Goal: Information Seeking & Learning: Learn about a topic

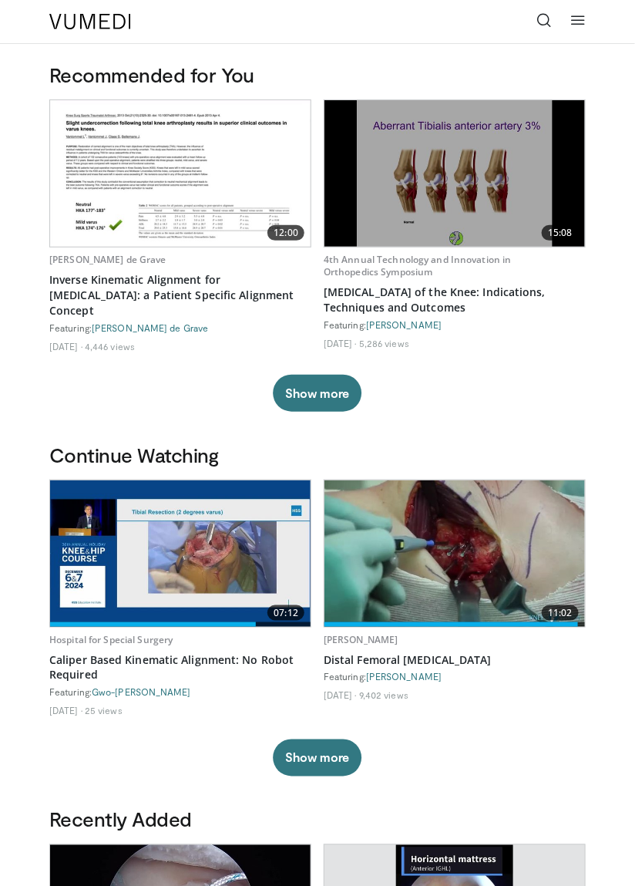
click at [69, 25] on img at bounding box center [90, 21] width 82 height 15
click at [586, 32] on link at bounding box center [578, 21] width 31 height 31
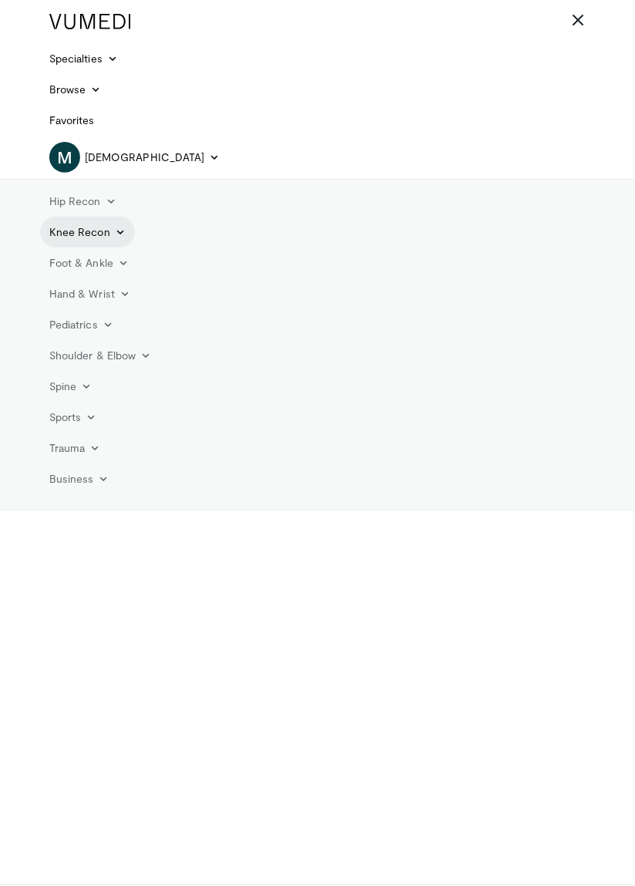
click at [72, 238] on link "Knee Recon" at bounding box center [87, 232] width 95 height 31
click at [72, 318] on link "Knee Preservation" at bounding box center [132, 317] width 183 height 25
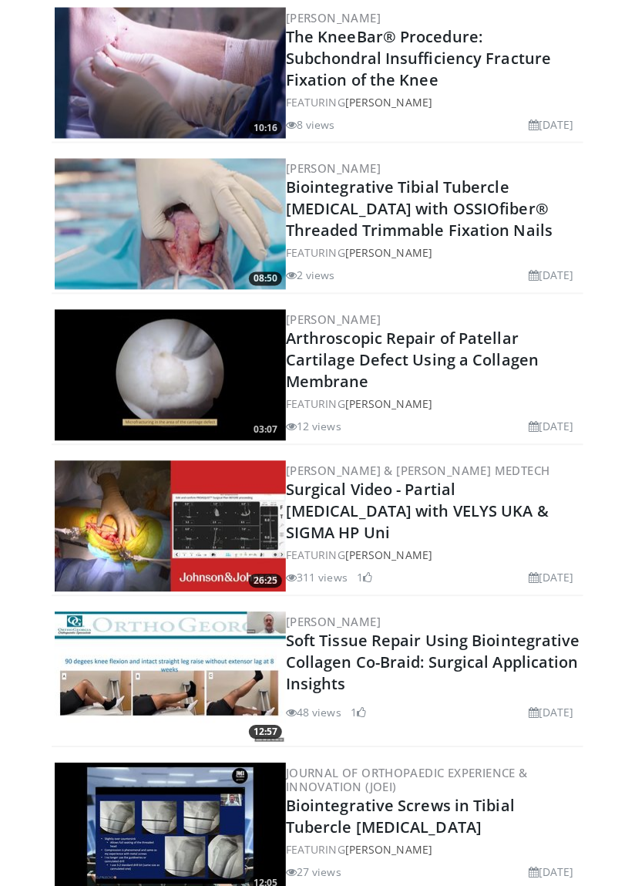
scroll to position [541, 0]
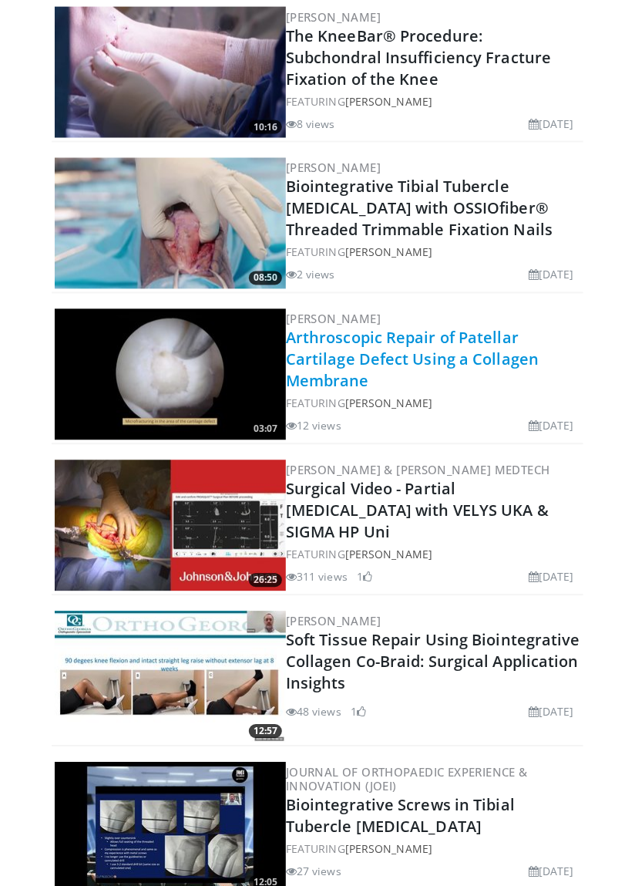
click at [413, 341] on link "Arthroscopic Repair of Patellar Cartilage Defect Using a Collagen Membrane" at bounding box center [412, 360] width 253 height 64
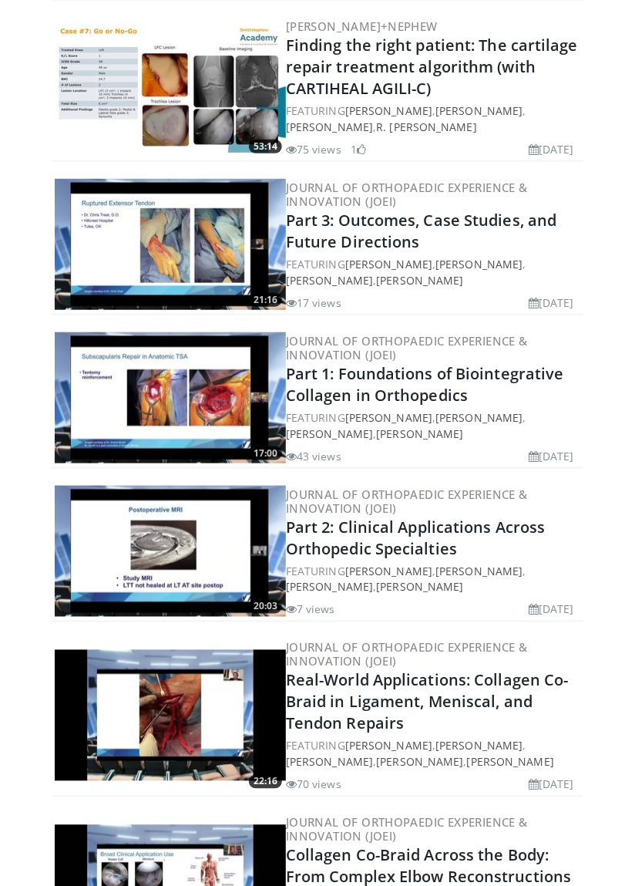
scroll to position [1446, 0]
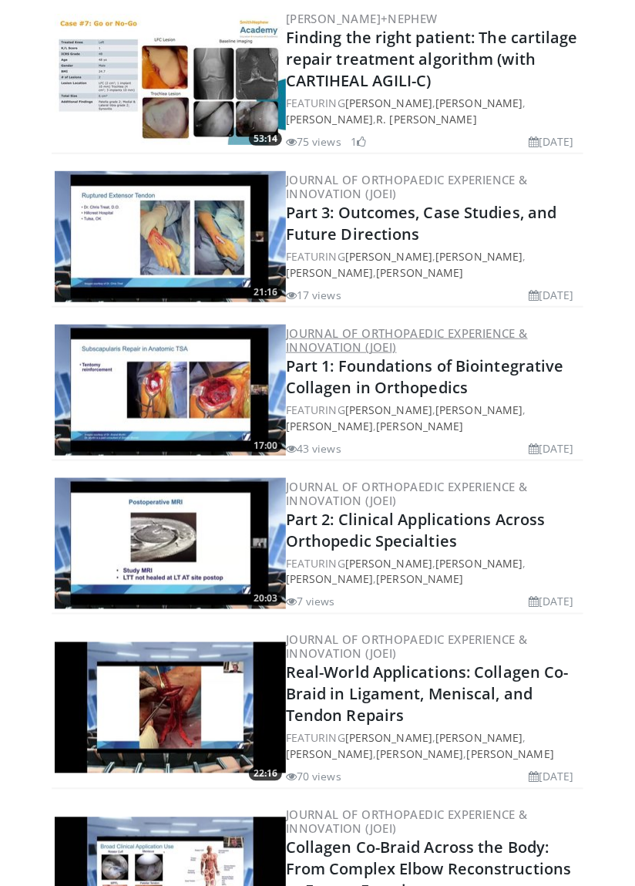
click at [399, 325] on link "Journal of Orthopaedic Experience & Innovation (JOEI)" at bounding box center [407, 339] width 242 height 29
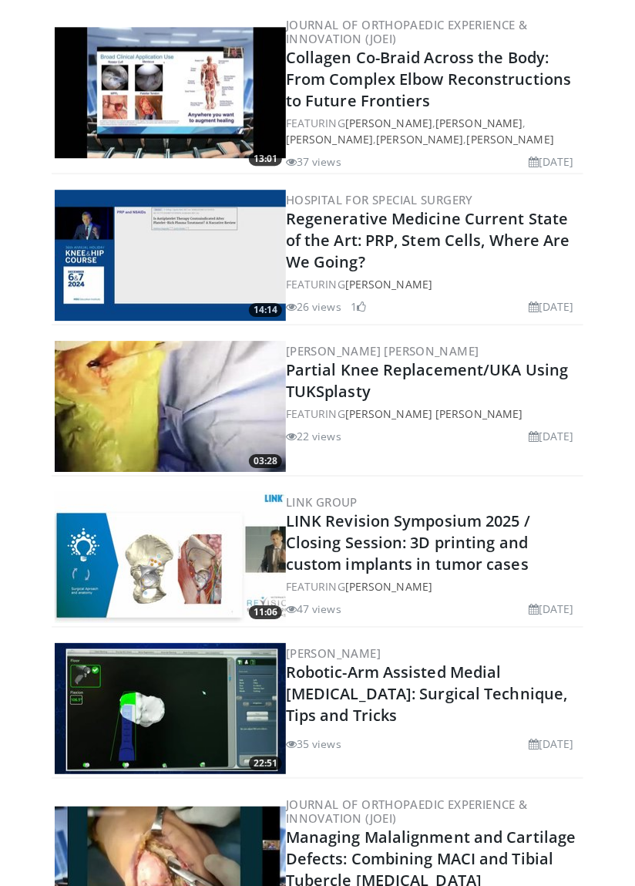
scroll to position [2235, 0]
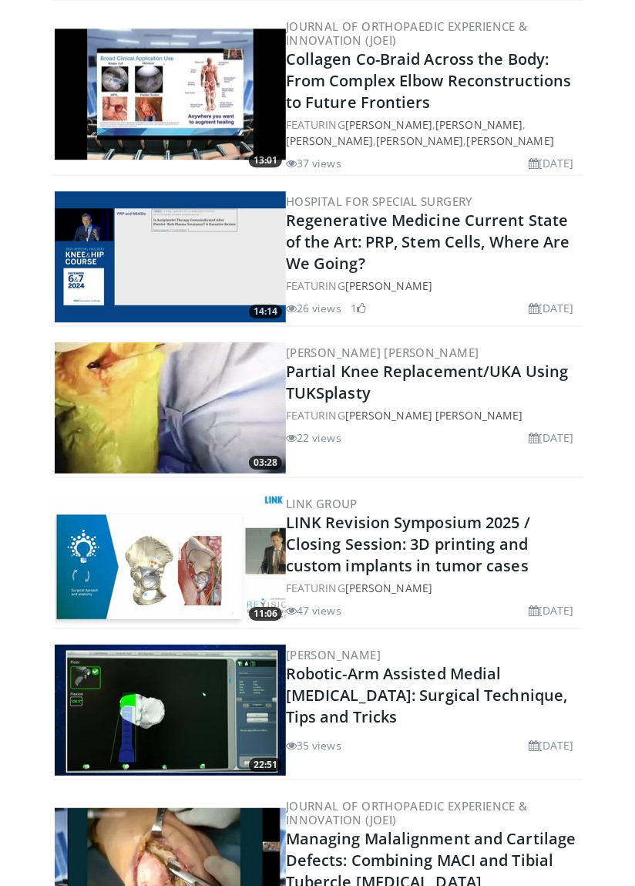
click at [119, 251] on img at bounding box center [170, 256] width 231 height 131
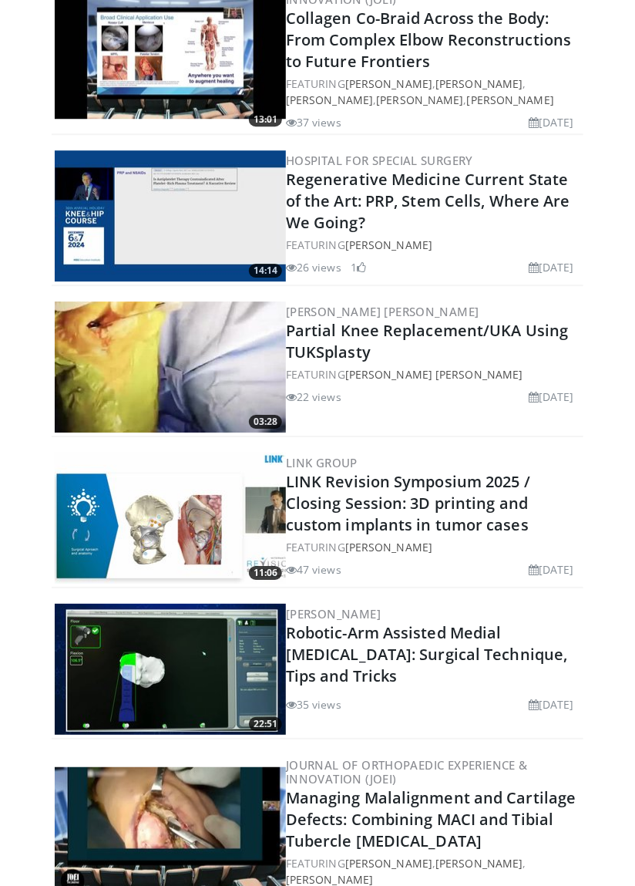
scroll to position [2309, 0]
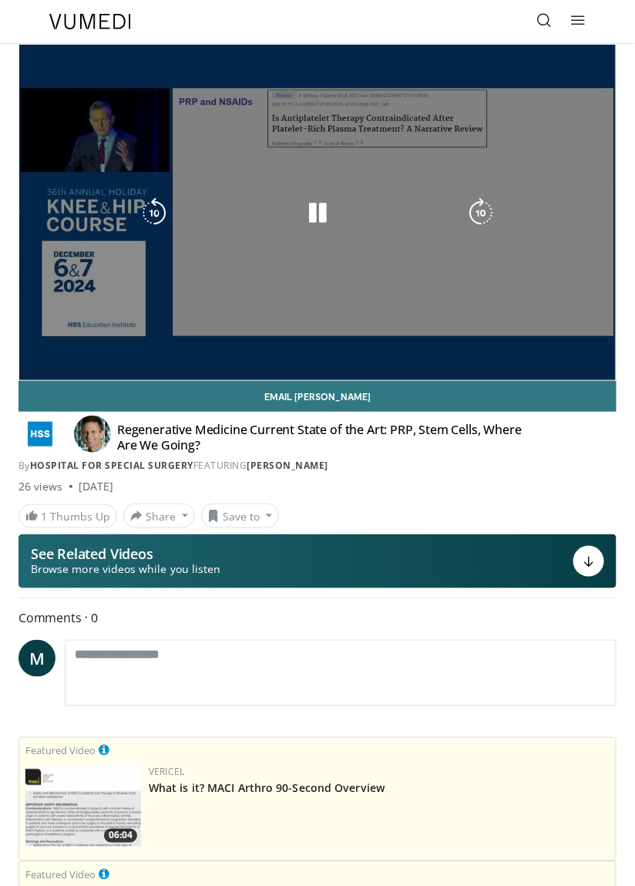
click at [226, 237] on div "10 seconds Tap to unmute" at bounding box center [317, 212] width 597 height 335
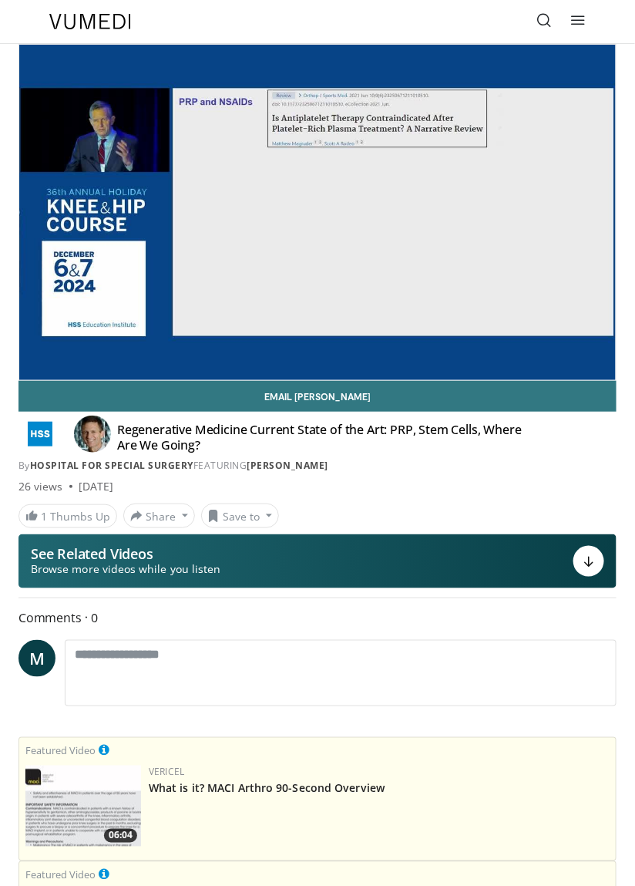
click at [297, 219] on div "Video Player" at bounding box center [318, 212] width 358 height 31
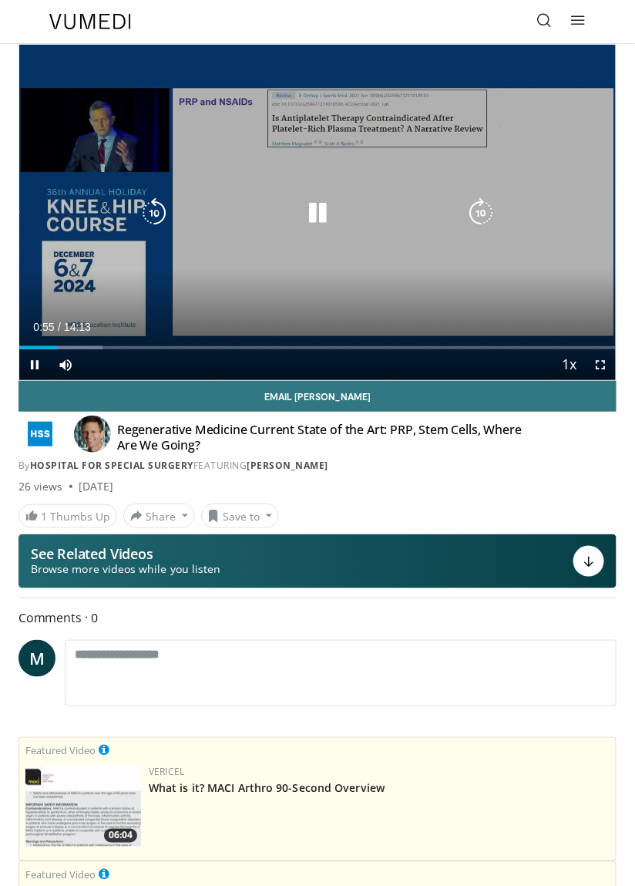
click at [309, 216] on icon "Video Player" at bounding box center [317, 212] width 31 height 31
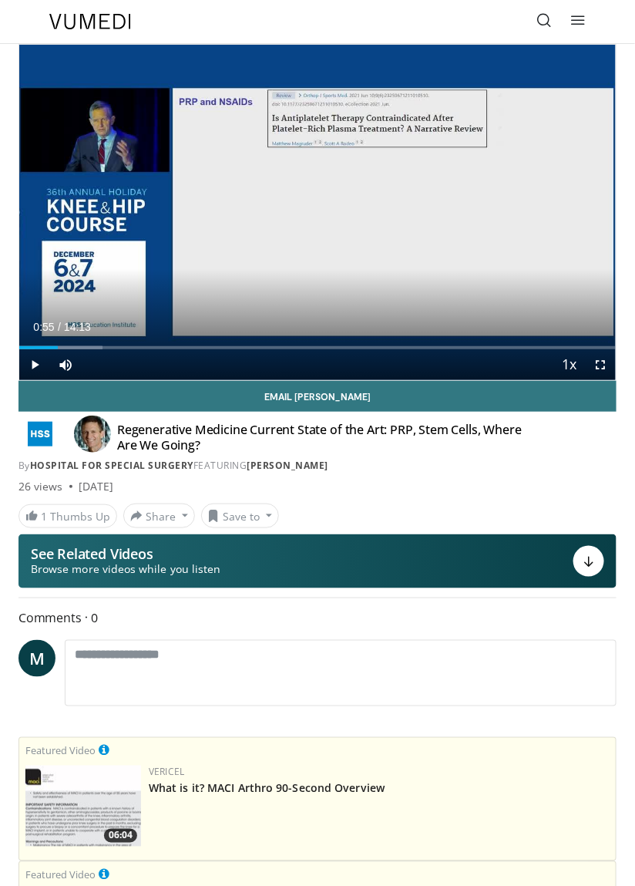
click at [389, 276] on div "10 seconds Tap to unmute" at bounding box center [317, 212] width 597 height 335
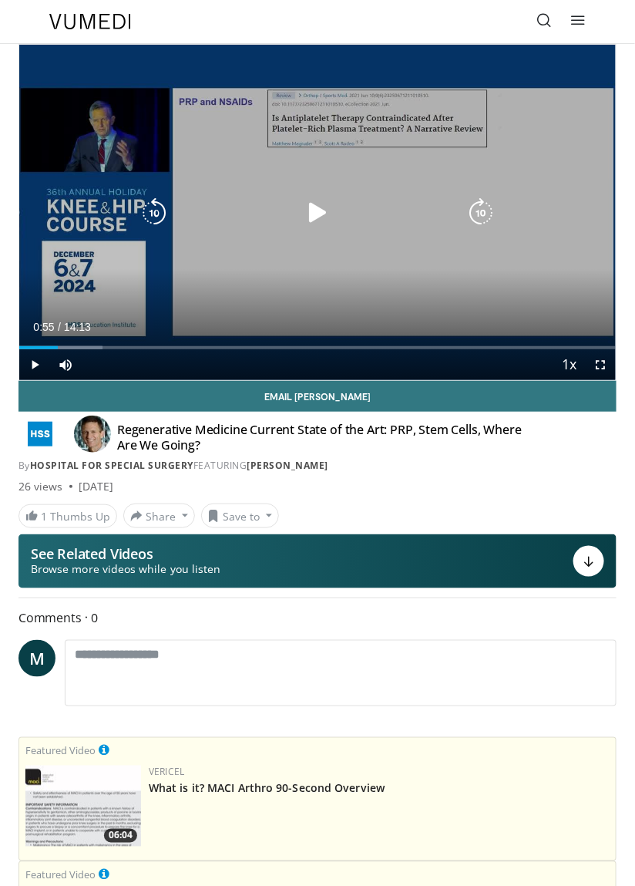
click at [330, 224] on icon "Video Player" at bounding box center [317, 212] width 31 height 31
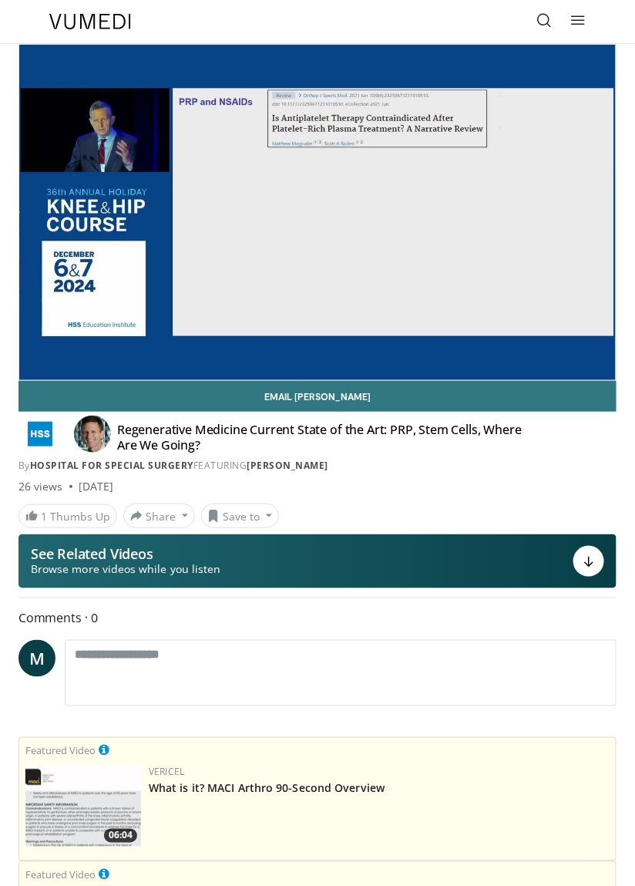
click at [359, 180] on div "10 seconds Tap to unmute" at bounding box center [317, 212] width 597 height 335
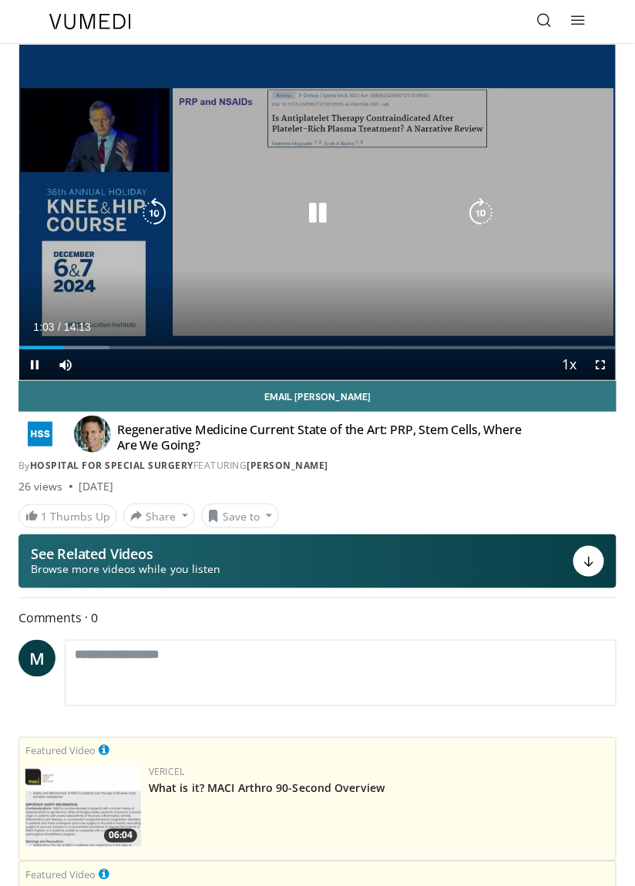
click at [332, 217] on icon "Video Player" at bounding box center [317, 212] width 31 height 31
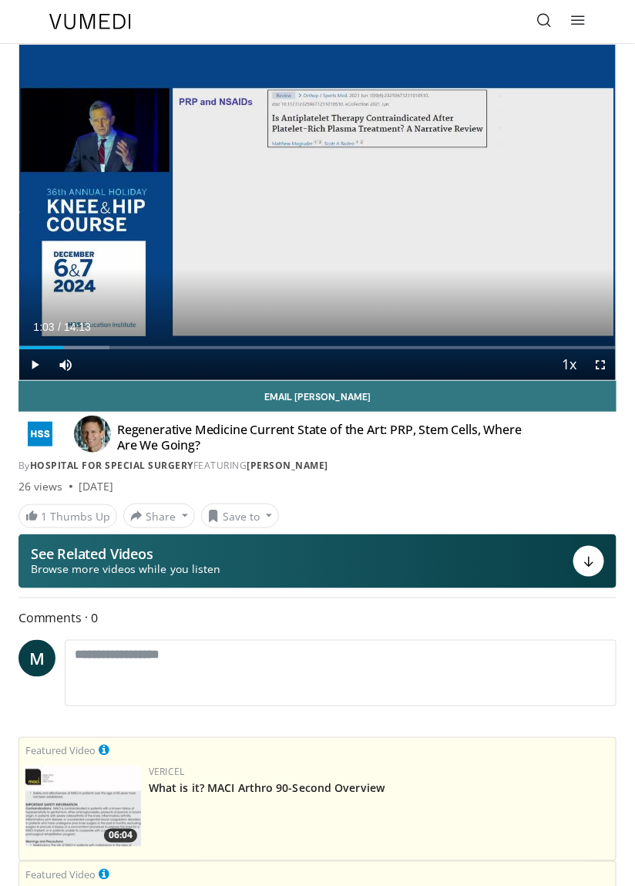
click at [324, 213] on icon "Video Player" at bounding box center [317, 212] width 31 height 31
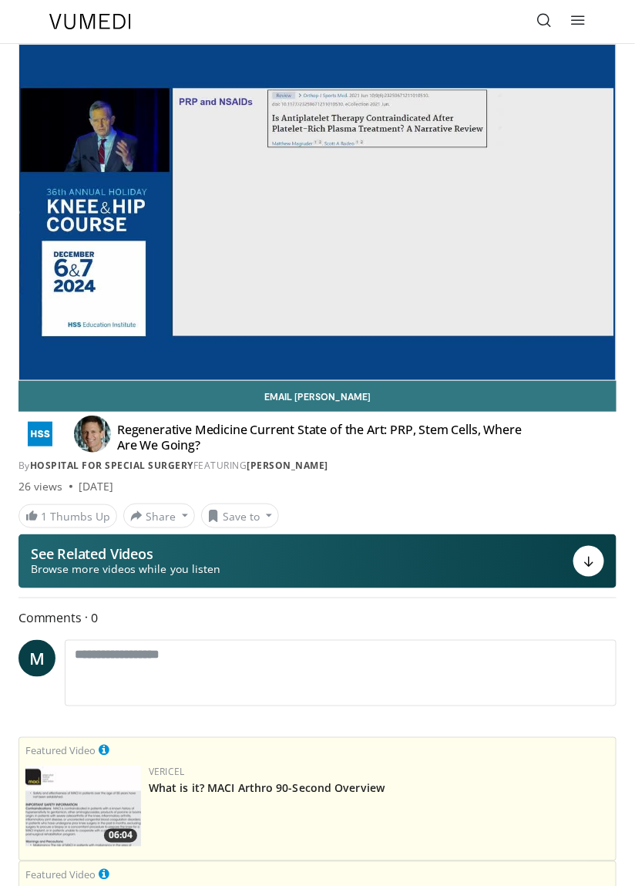
click at [228, 258] on div "10 seconds Tap to unmute" at bounding box center [317, 212] width 597 height 335
click at [295, 262] on div "10 seconds Tap to unmute" at bounding box center [317, 212] width 597 height 335
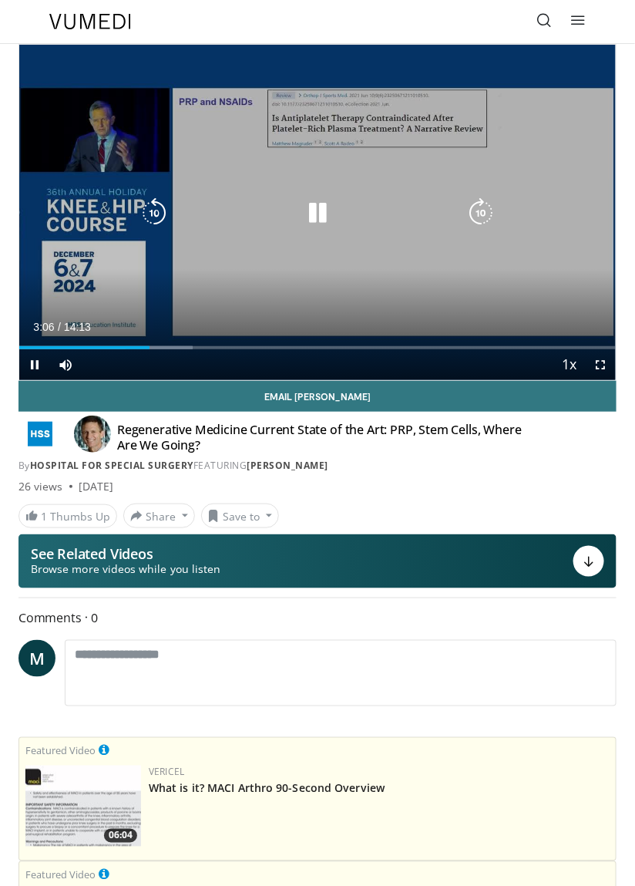
click at [306, 220] on icon "Video Player" at bounding box center [317, 212] width 31 height 31
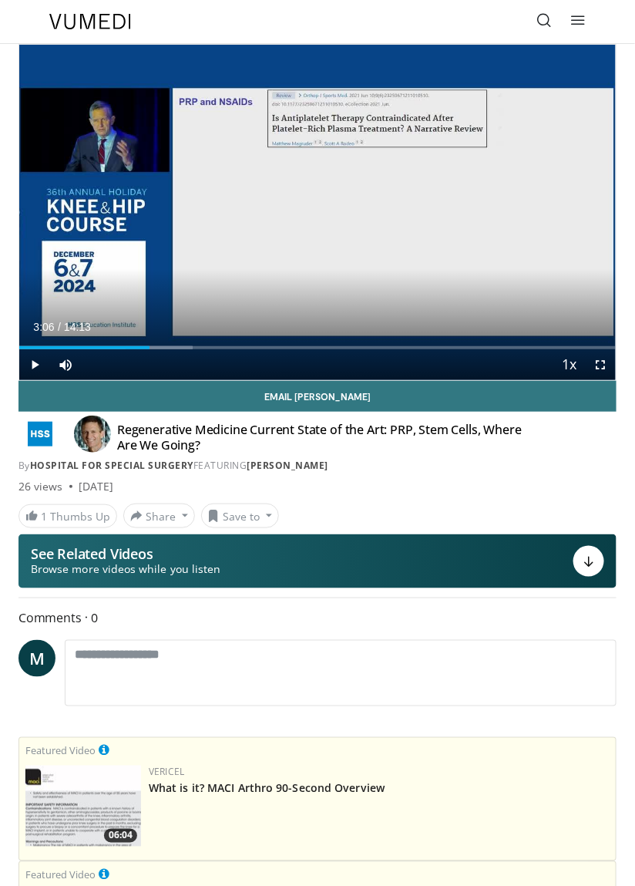
click at [368, 211] on div "Video Player" at bounding box center [318, 212] width 358 height 31
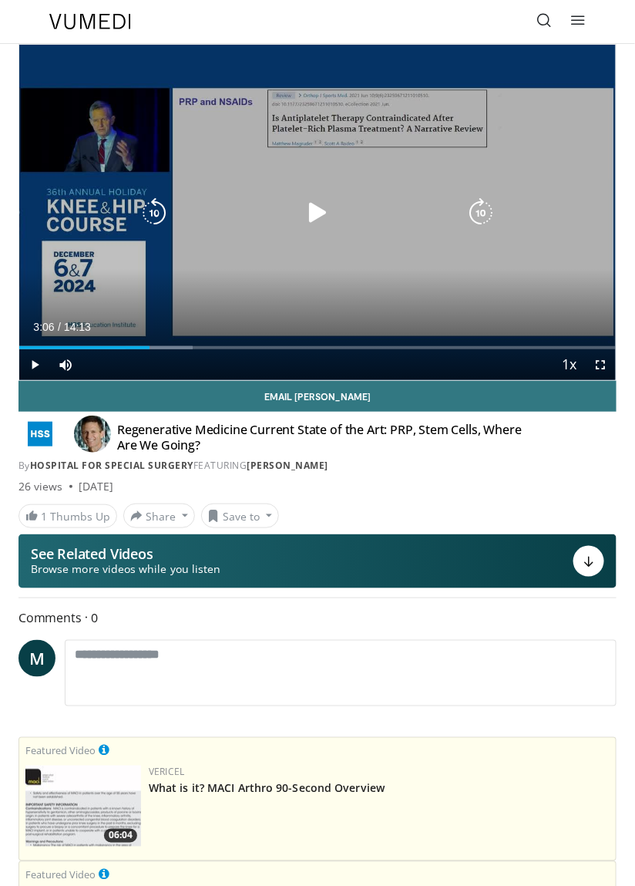
click at [331, 220] on icon "Video Player" at bounding box center [317, 212] width 31 height 31
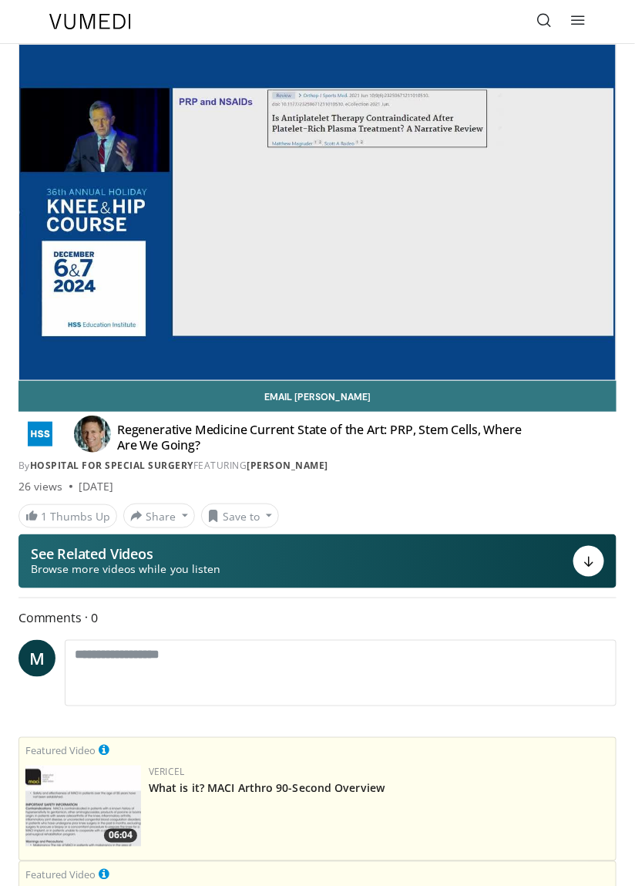
click at [145, 183] on div "10 seconds Tap to unmute" at bounding box center [317, 212] width 597 height 335
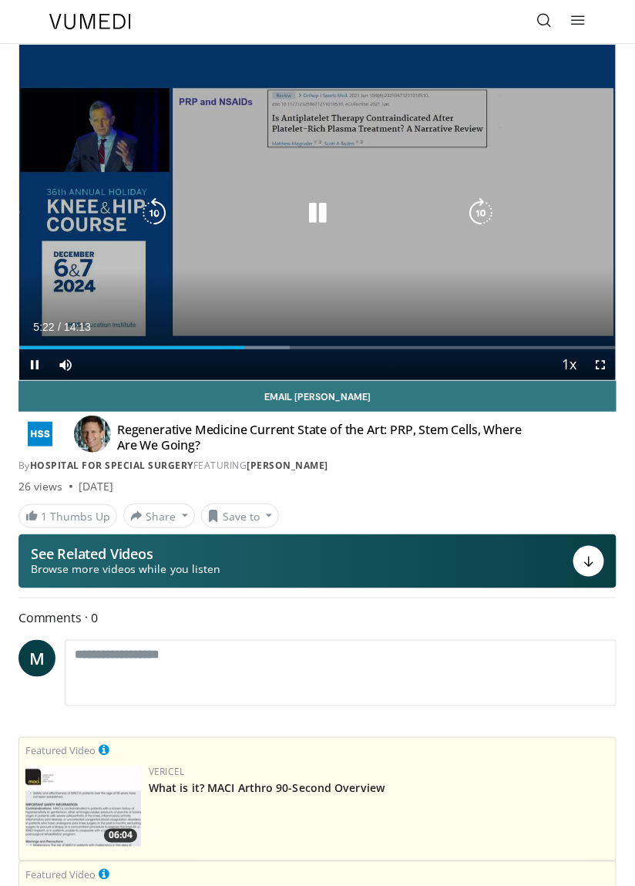
click at [141, 144] on div "10 seconds Tap to unmute" at bounding box center [317, 212] width 597 height 335
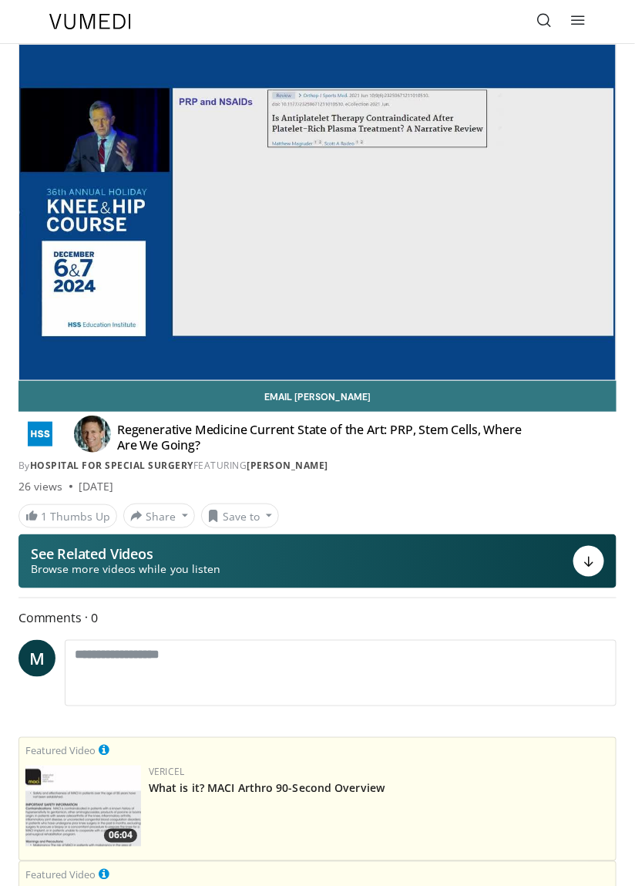
click at [152, 146] on div "10 seconds Tap to unmute" at bounding box center [317, 212] width 597 height 335
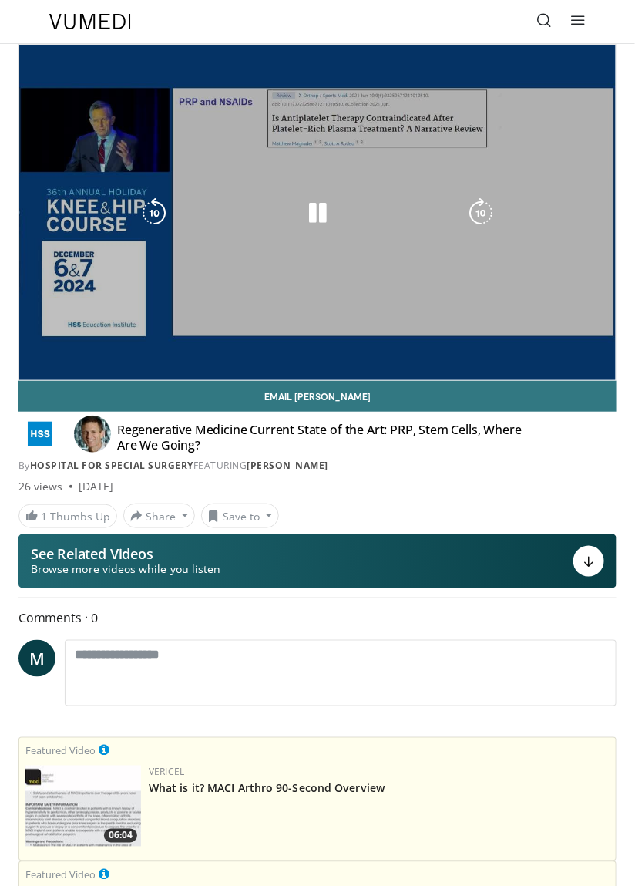
click at [148, 144] on div "10 seconds Tap to unmute" at bounding box center [317, 212] width 597 height 335
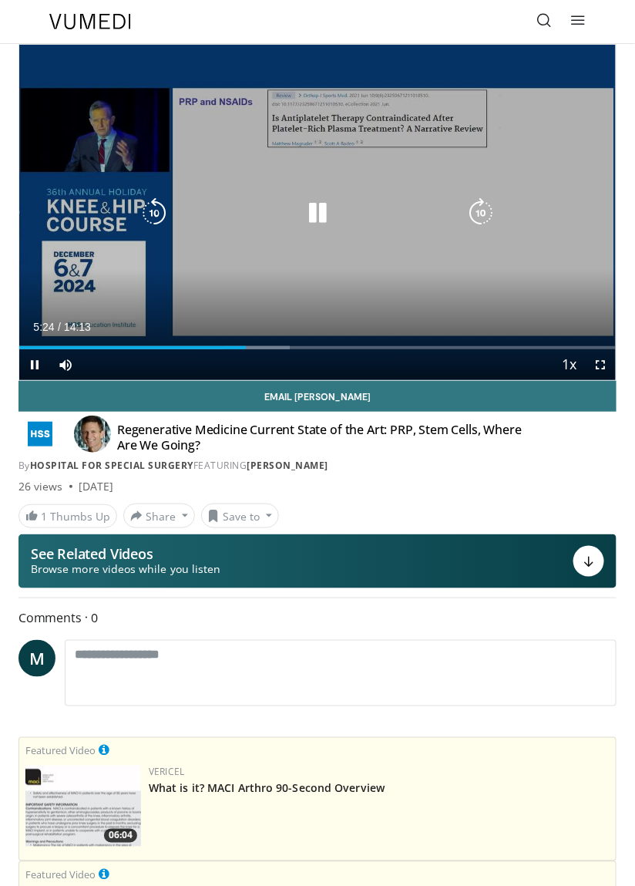
click at [143, 224] on icon "Video Player" at bounding box center [154, 212] width 31 height 31
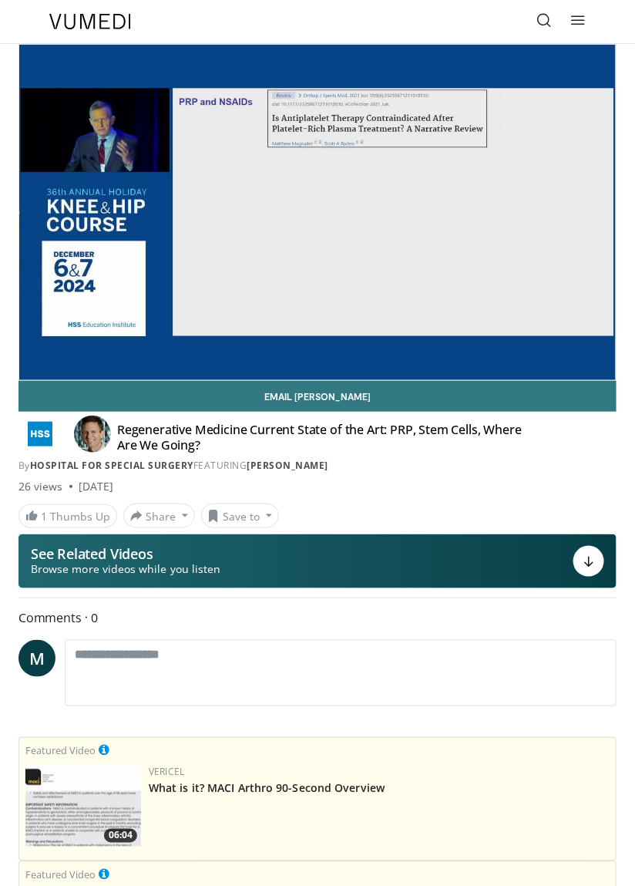
click at [171, 301] on div "10 seconds Tap to unmute" at bounding box center [317, 212] width 597 height 335
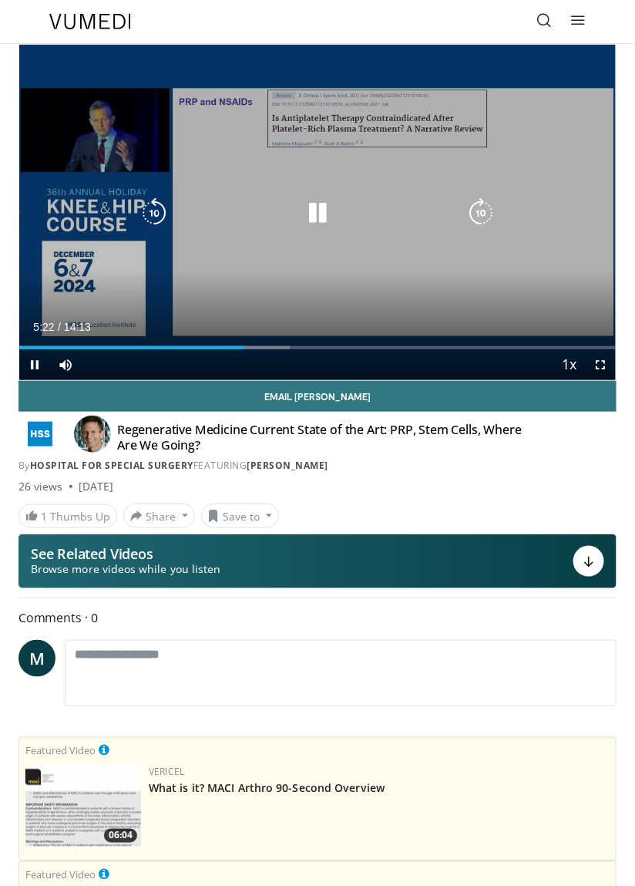
click at [129, 218] on div "10 seconds Tap to unmute" at bounding box center [317, 212] width 597 height 335
click at [136, 224] on div "10 seconds Tap to unmute" at bounding box center [317, 212] width 597 height 335
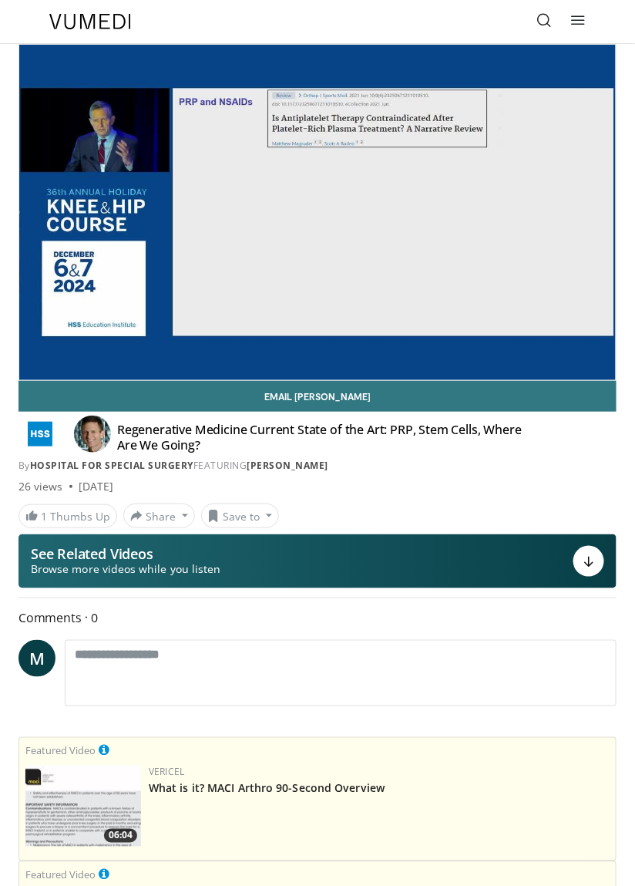
click at [107, 108] on div "10 seconds Tap to unmute" at bounding box center [317, 212] width 597 height 335
click at [240, 264] on div "10 seconds Tap to unmute" at bounding box center [317, 212] width 597 height 335
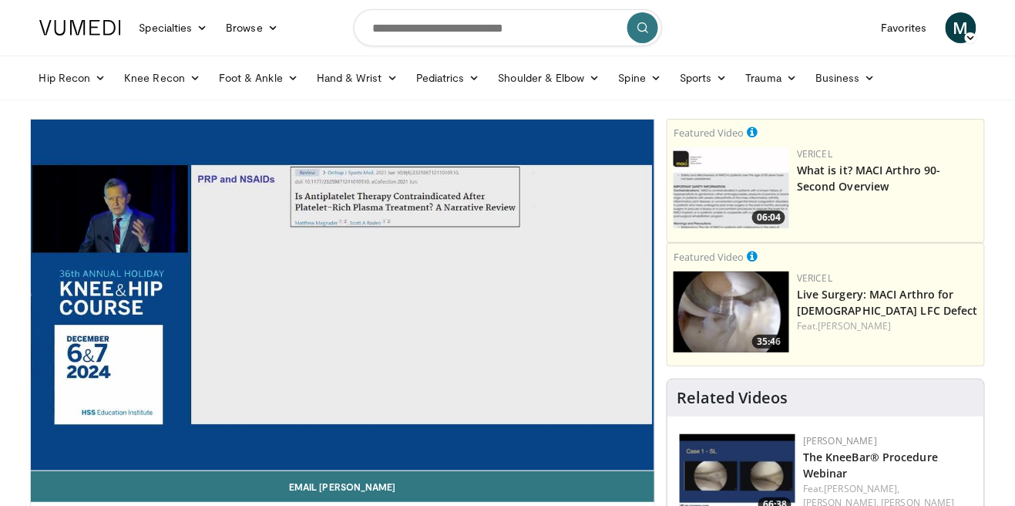
click at [426, 389] on div "10 seconds Tap to unmute" at bounding box center [343, 294] width 624 height 351
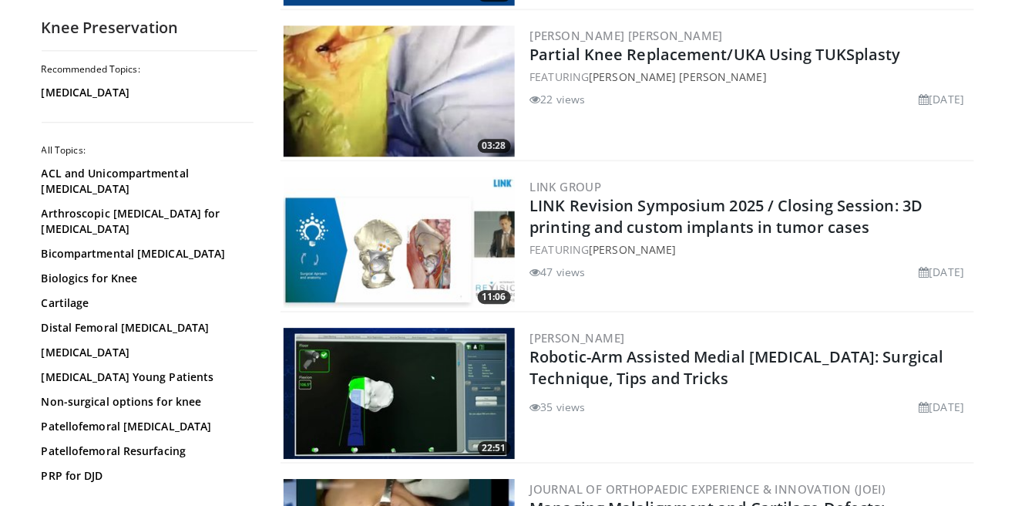
scroll to position [2570, 0]
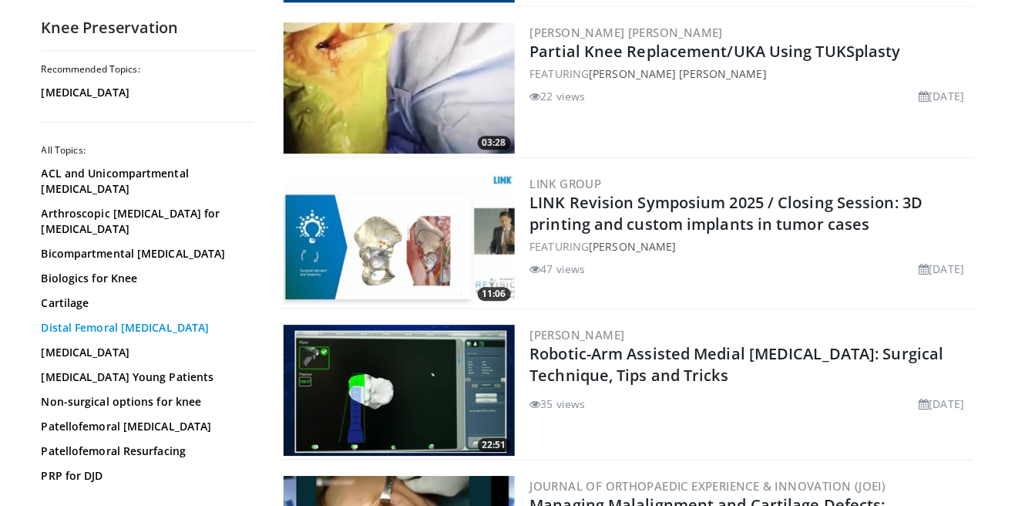
click at [72, 320] on link "Distal Femoral [MEDICAL_DATA]" at bounding box center [146, 327] width 208 height 15
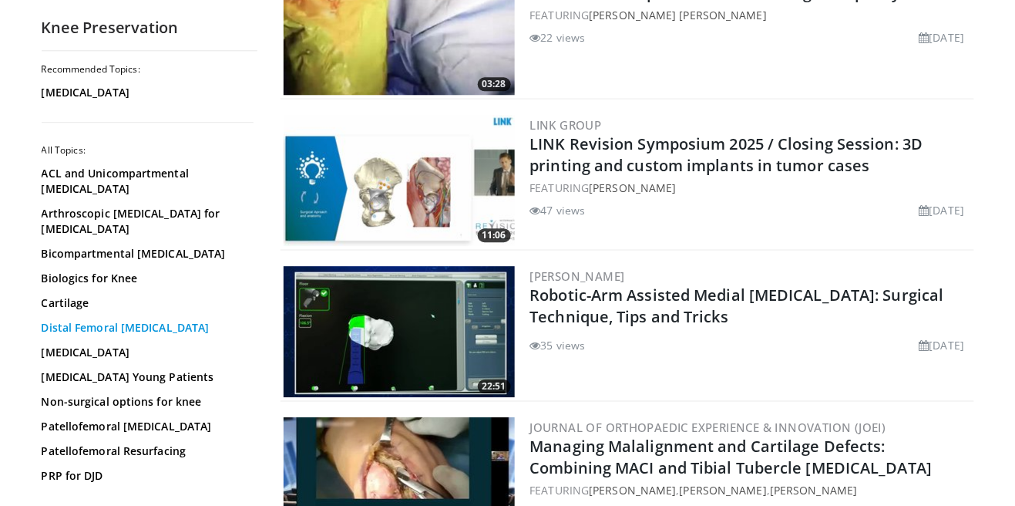
scroll to position [2644, 0]
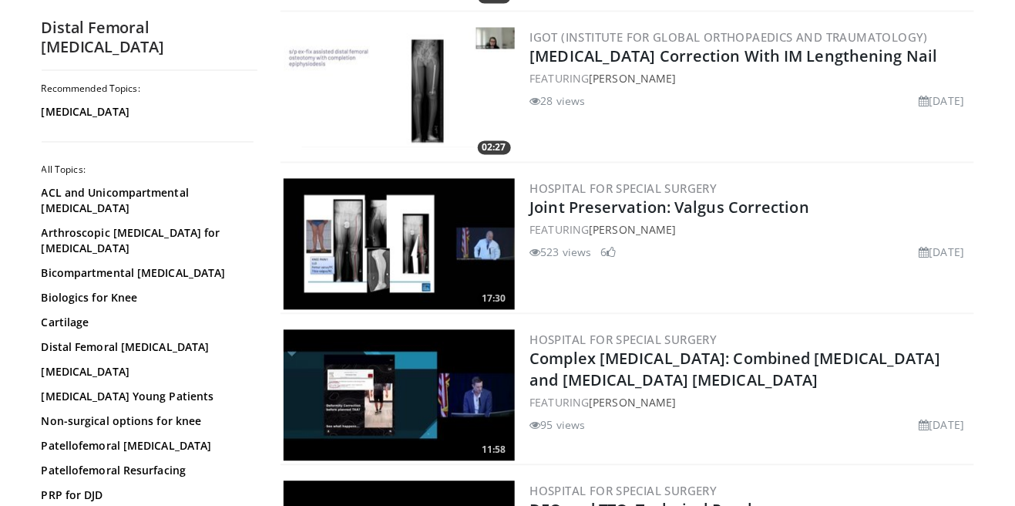
scroll to position [759, 0]
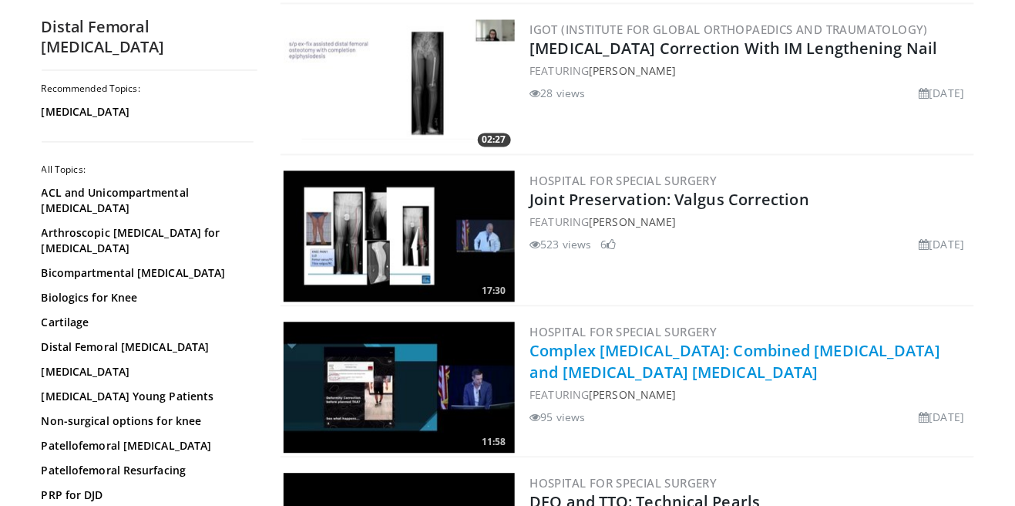
click at [839, 359] on link "Complex [MEDICAL_DATA]: Combined [MEDICAL_DATA] and [MEDICAL_DATA] [MEDICAL_DAT…" at bounding box center [735, 362] width 411 height 42
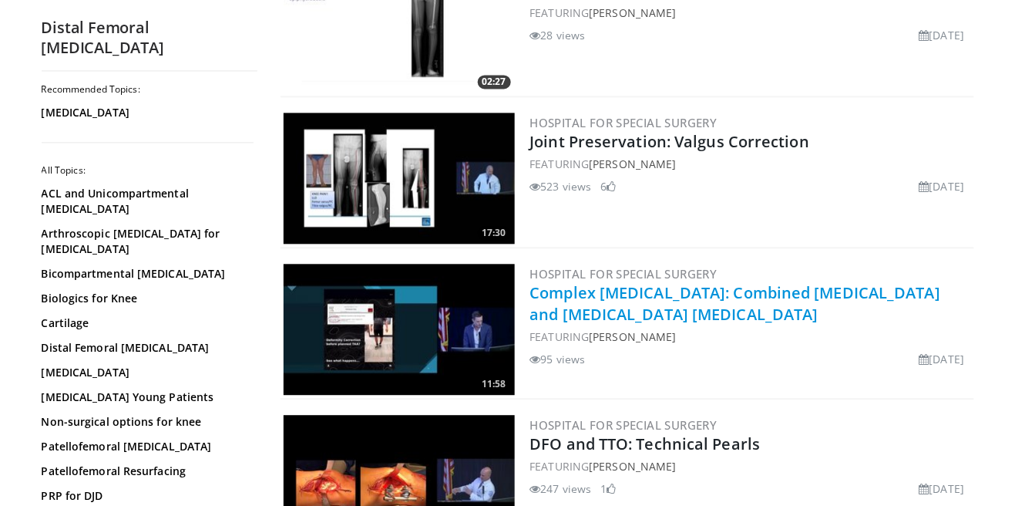
scroll to position [833, 0]
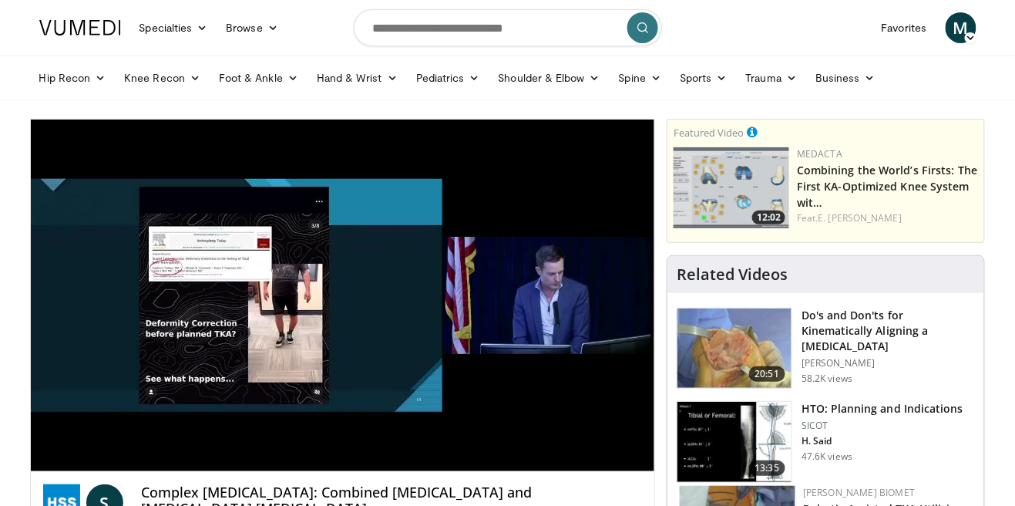
click at [154, 204] on div "10 seconds Tap to unmute" at bounding box center [343, 295] width 624 height 352
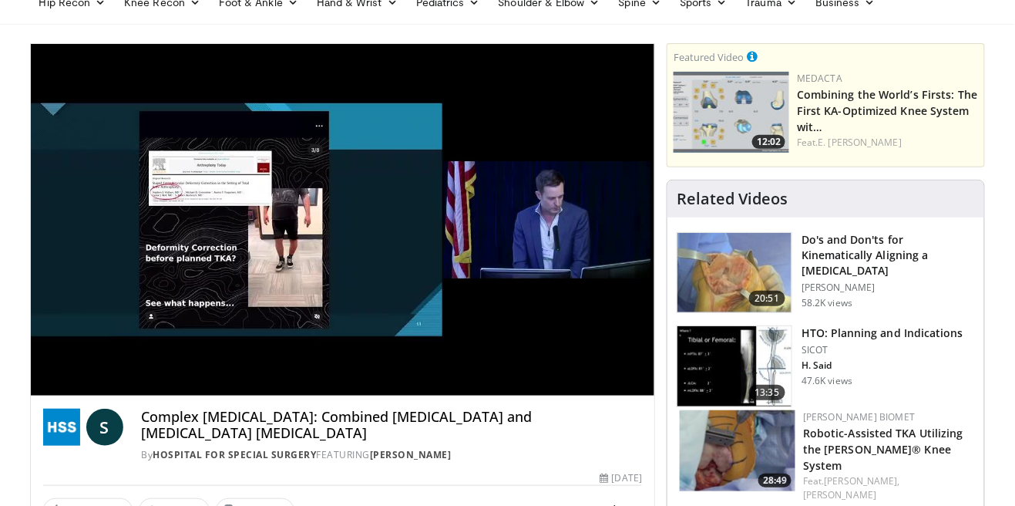
scroll to position [76, 0]
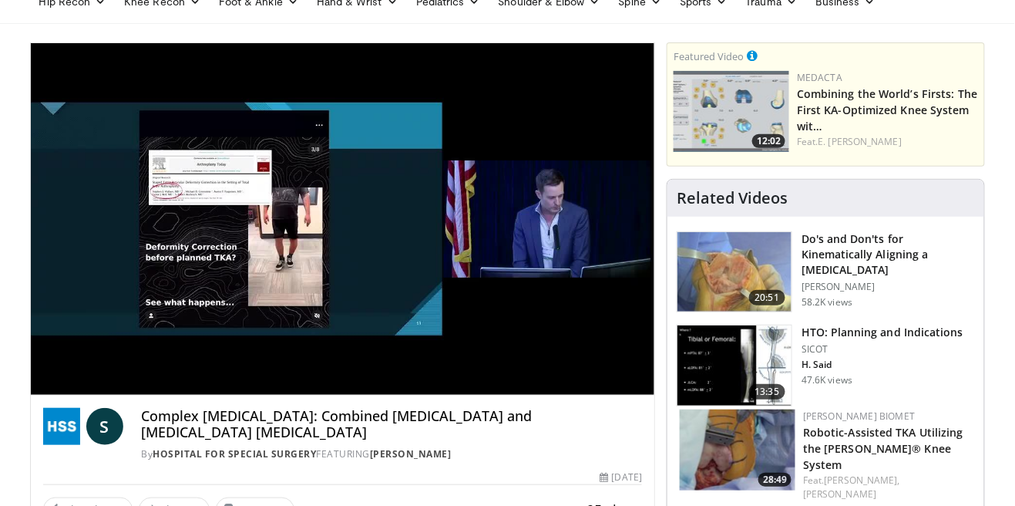
click at [280, 150] on div "10 seconds Tap to unmute" at bounding box center [343, 219] width 624 height 352
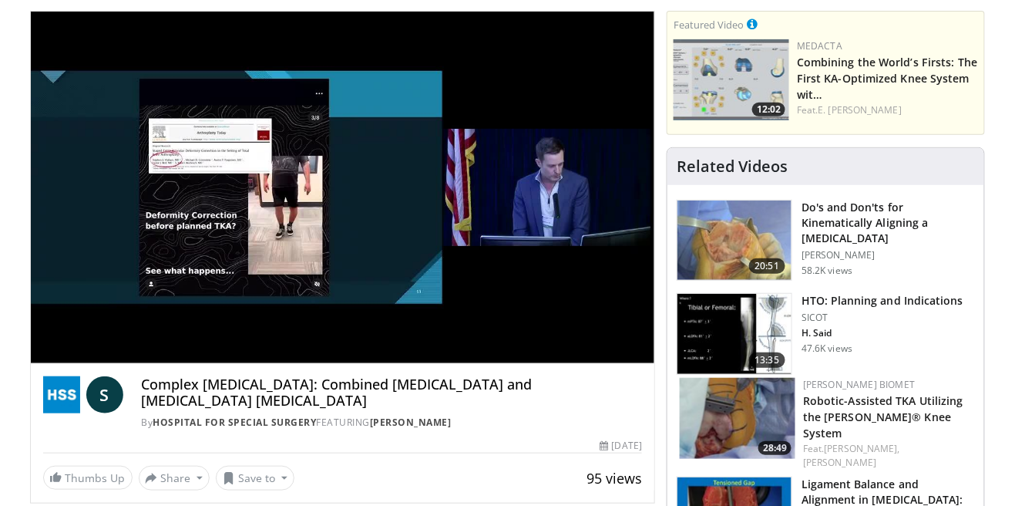
scroll to position [150, 0]
